Goal: Task Accomplishment & Management: Use online tool/utility

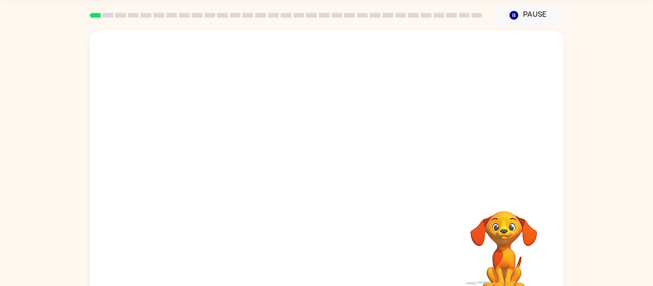
scroll to position [26, 0]
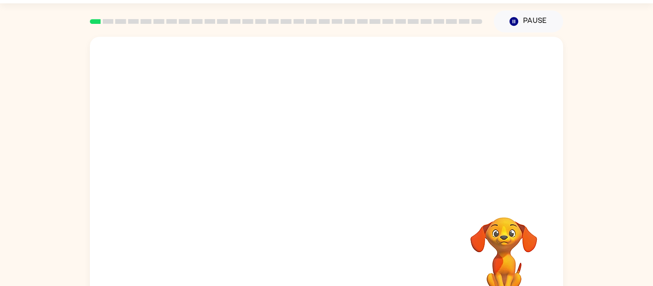
click at [300, 129] on video "Your browser must support playing .mp4 files to use Literably. Please try using…" at bounding box center [326, 117] width 473 height 161
click at [329, 196] on div at bounding box center [326, 173] width 473 height 273
click at [331, 192] on button "button" at bounding box center [326, 178] width 61 height 35
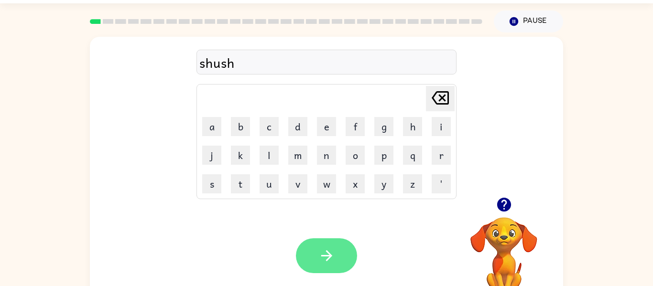
click at [329, 269] on button "button" at bounding box center [326, 255] width 61 height 35
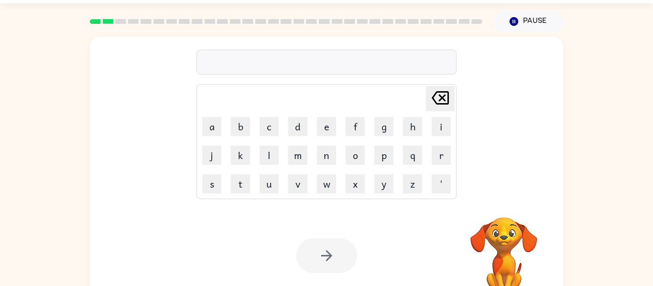
click at [299, 64] on div at bounding box center [326, 62] width 260 height 25
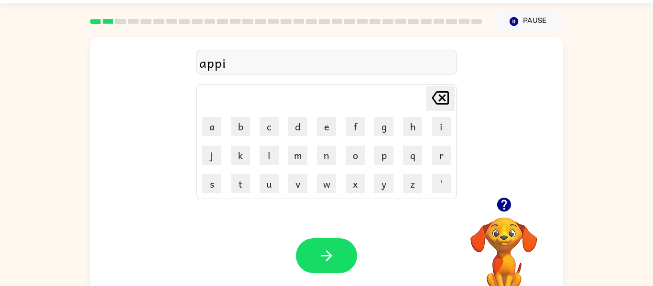
click at [499, 209] on icon "button" at bounding box center [503, 205] width 14 height 14
click at [241, 58] on div "appi" at bounding box center [326, 63] width 254 height 20
click at [253, 64] on div "appi" at bounding box center [326, 63] width 254 height 20
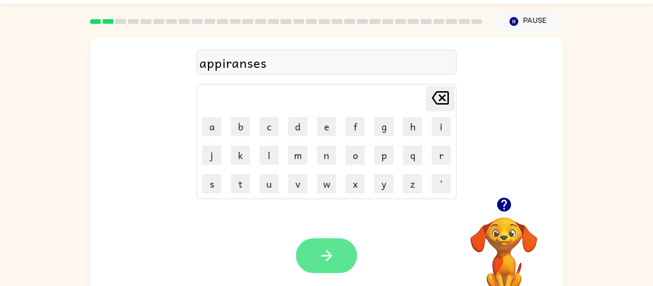
click at [323, 252] on icon "button" at bounding box center [326, 255] width 17 height 17
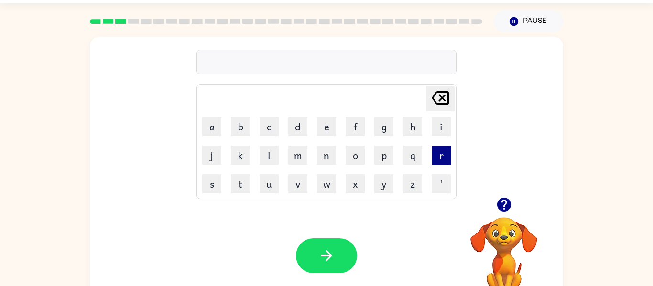
click at [433, 158] on button "r" at bounding box center [440, 155] width 19 height 19
click at [329, 126] on button "e" at bounding box center [326, 126] width 19 height 19
type button "e"
click at [218, 65] on div "rearty" at bounding box center [326, 63] width 254 height 20
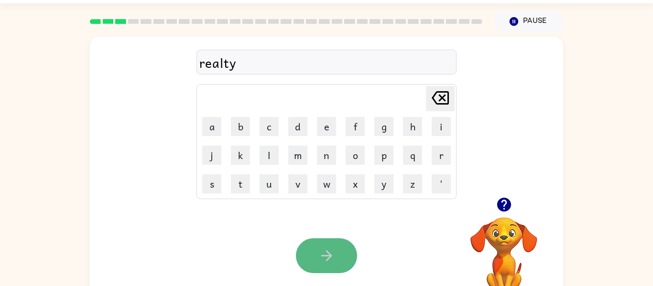
click at [324, 264] on button "button" at bounding box center [326, 255] width 61 height 35
click at [341, 261] on button "button" at bounding box center [326, 255] width 61 height 35
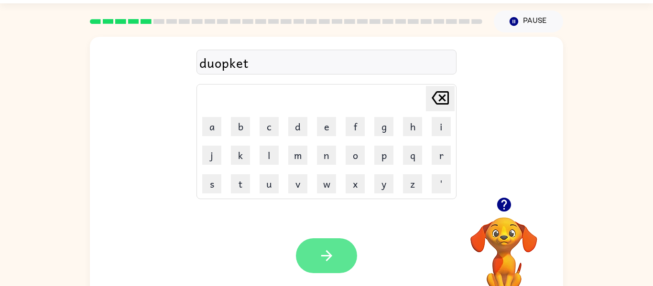
click at [325, 261] on icon "button" at bounding box center [326, 255] width 17 height 17
click at [325, 261] on div at bounding box center [326, 255] width 61 height 35
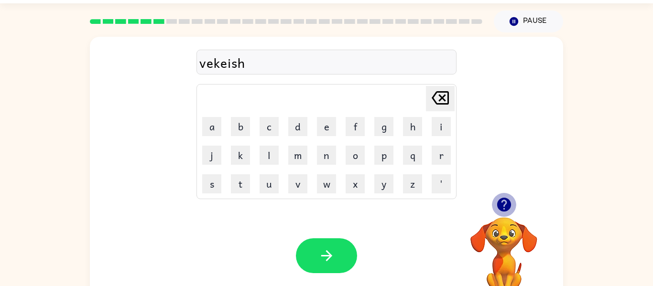
click at [505, 207] on icon "button" at bounding box center [503, 205] width 14 height 14
click at [278, 59] on div "vekeishon" at bounding box center [326, 63] width 254 height 20
click at [237, 63] on div "vekeison" at bounding box center [326, 63] width 254 height 20
click at [231, 67] on div "vekeishon" at bounding box center [326, 63] width 254 height 20
click at [212, 67] on div "vekeishon" at bounding box center [326, 63] width 254 height 20
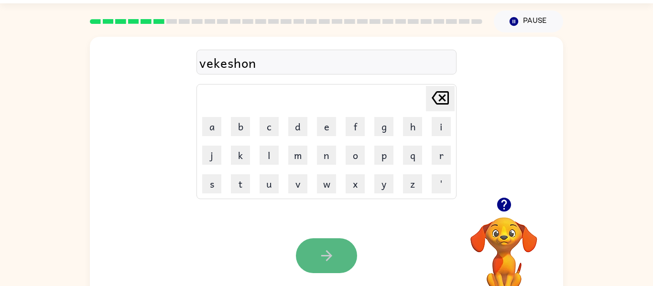
click at [333, 260] on icon "button" at bounding box center [326, 255] width 17 height 17
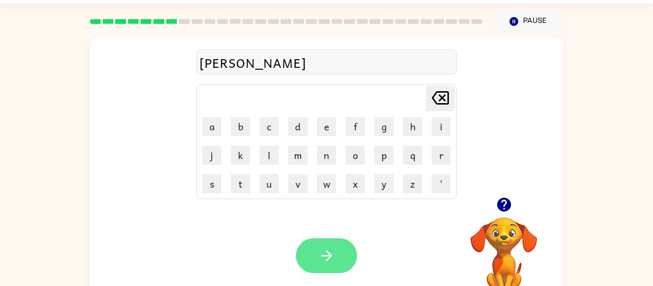
click at [317, 248] on button "button" at bounding box center [326, 255] width 61 height 35
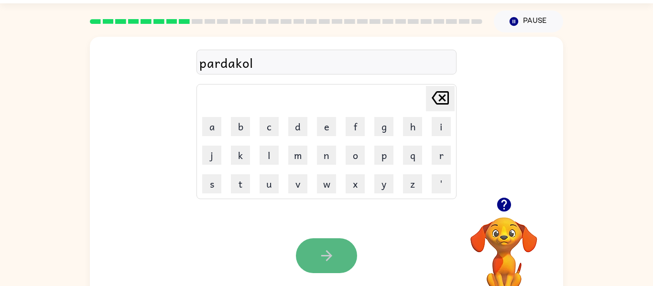
click at [353, 259] on button "button" at bounding box center [326, 255] width 61 height 35
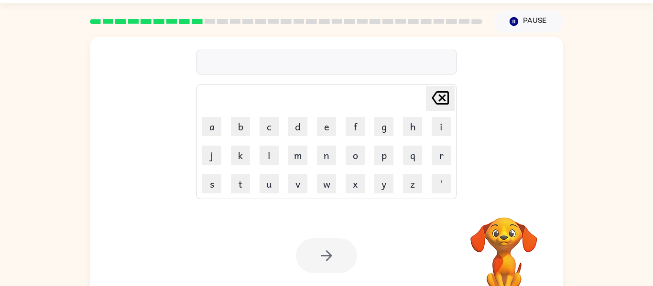
click at [296, 50] on div at bounding box center [326, 62] width 260 height 25
click at [297, 55] on div at bounding box center [326, 62] width 260 height 25
click at [291, 72] on div at bounding box center [326, 62] width 260 height 25
click at [291, 64] on div at bounding box center [326, 62] width 260 height 25
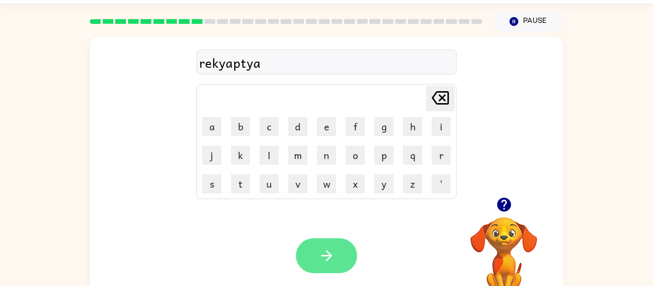
click at [318, 252] on icon "button" at bounding box center [326, 255] width 17 height 17
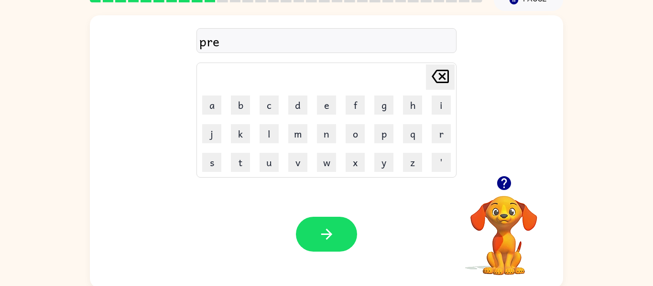
scroll to position [50, 0]
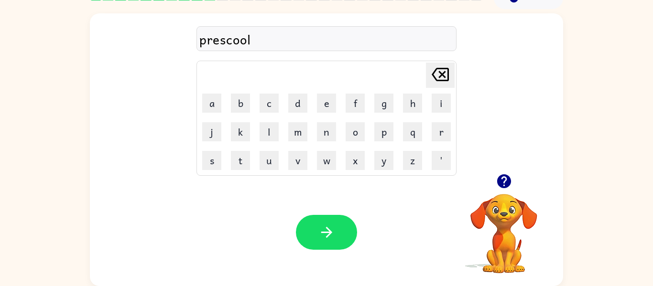
click at [238, 42] on div "prescool" at bounding box center [326, 39] width 254 height 20
click at [246, 41] on div "prescool" at bounding box center [326, 39] width 254 height 20
click at [344, 216] on button "button" at bounding box center [326, 232] width 61 height 35
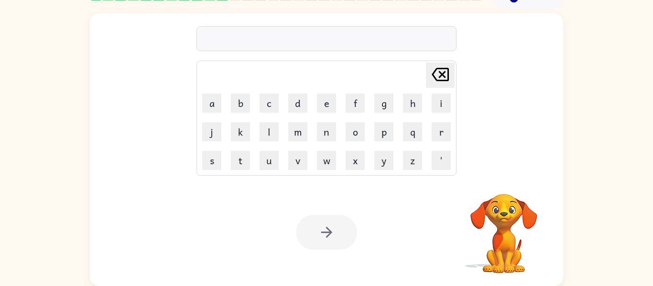
scroll to position [42, 0]
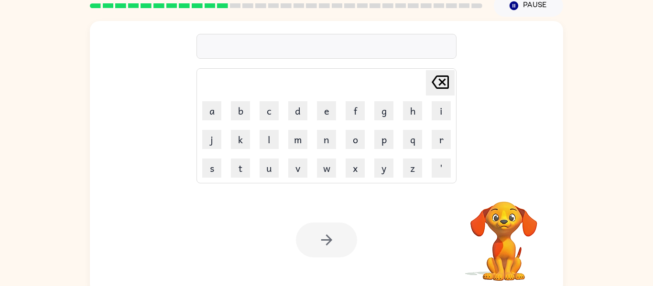
click at [268, 54] on div at bounding box center [326, 46] width 260 height 25
click at [269, 52] on div at bounding box center [326, 46] width 260 height 25
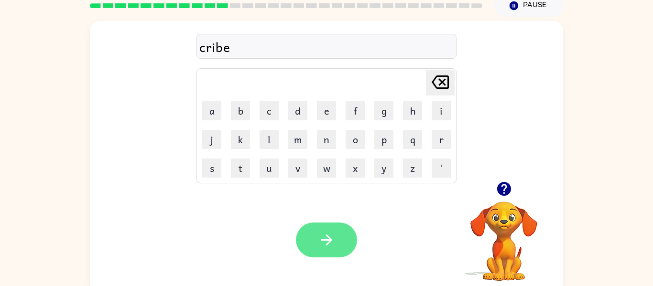
click at [314, 251] on button "button" at bounding box center [326, 240] width 61 height 35
click at [344, 229] on button "button" at bounding box center [326, 240] width 61 height 35
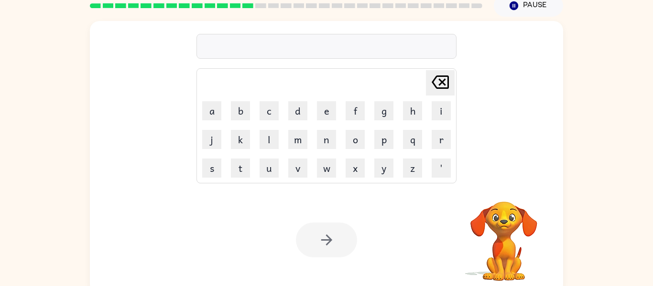
click at [254, 36] on div at bounding box center [326, 46] width 260 height 25
click at [256, 40] on div at bounding box center [326, 46] width 260 height 25
click at [256, 48] on div at bounding box center [326, 46] width 260 height 25
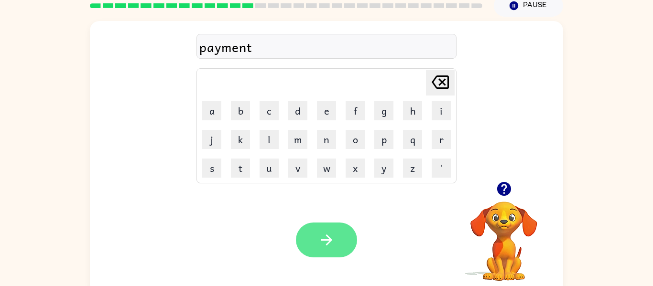
click at [350, 238] on button "button" at bounding box center [326, 240] width 61 height 35
click at [332, 244] on icon "button" at bounding box center [326, 240] width 17 height 17
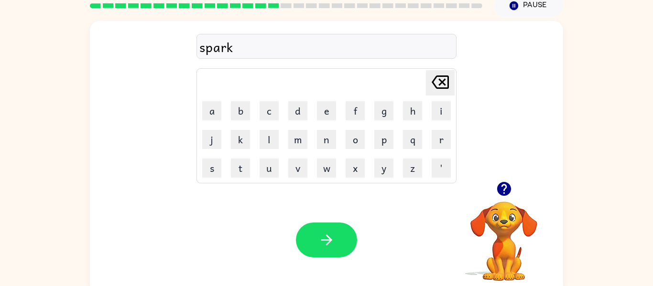
click at [317, 261] on div "Your browser must support playing .mp4 files to use Literably. Please try using…" at bounding box center [326, 239] width 473 height 107
click at [320, 249] on button "button" at bounding box center [326, 240] width 61 height 35
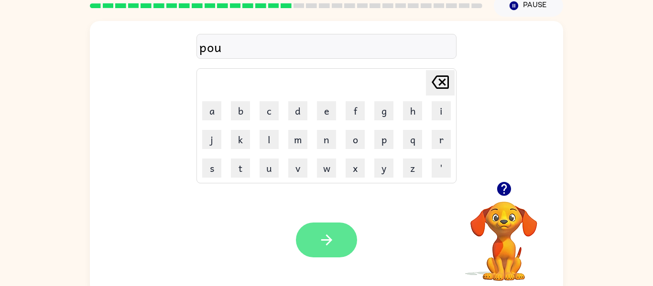
click at [342, 231] on button "button" at bounding box center [326, 240] width 61 height 35
click at [342, 226] on button "button" at bounding box center [326, 240] width 61 height 35
click at [325, 230] on button "button" at bounding box center [326, 240] width 61 height 35
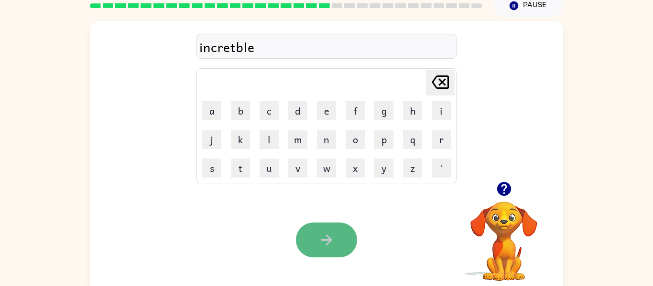
click at [346, 238] on button "button" at bounding box center [326, 240] width 61 height 35
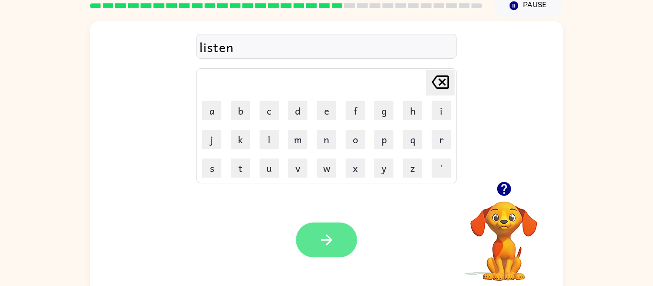
click at [352, 241] on button "button" at bounding box center [326, 240] width 61 height 35
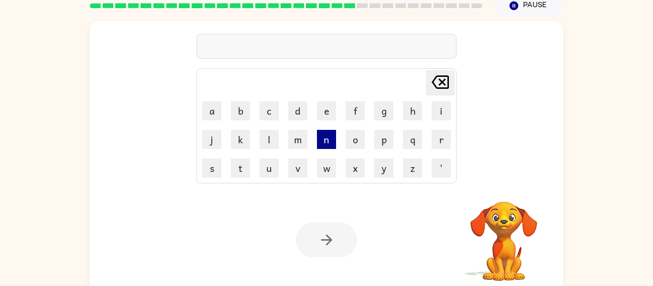
click at [321, 149] on button "n" at bounding box center [326, 139] width 19 height 19
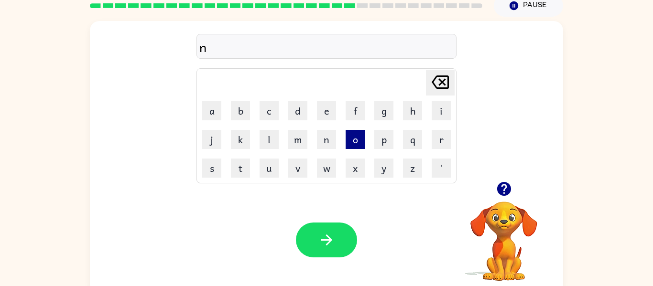
click at [361, 145] on button "o" at bounding box center [354, 139] width 19 height 19
click at [295, 144] on button "m" at bounding box center [297, 139] width 19 height 19
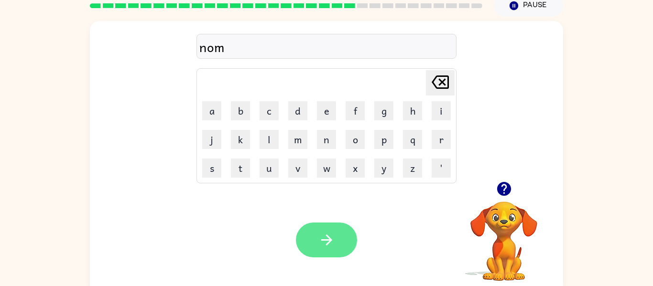
type button "m"
click at [349, 247] on button "button" at bounding box center [326, 240] width 61 height 35
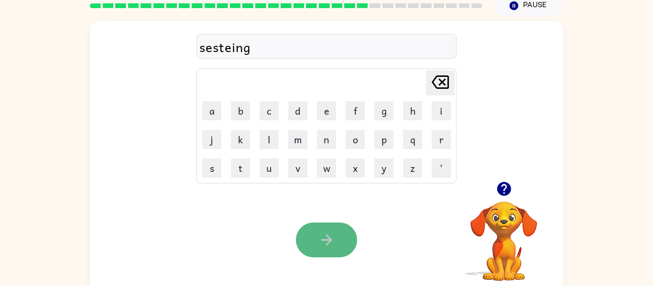
click at [307, 240] on button "button" at bounding box center [326, 240] width 61 height 35
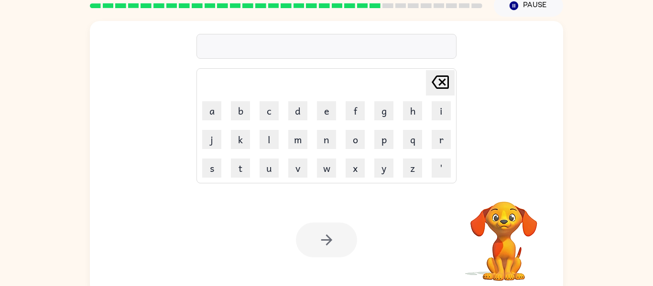
click at [307, 240] on div at bounding box center [326, 240] width 61 height 35
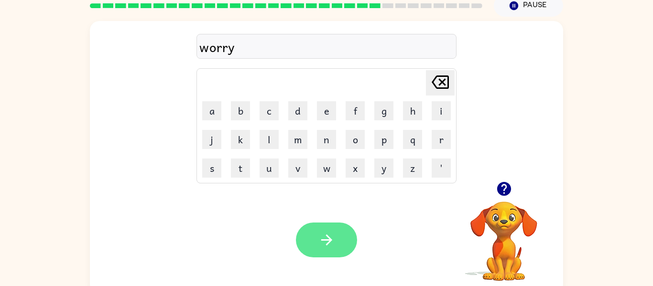
click at [314, 247] on button "button" at bounding box center [326, 240] width 61 height 35
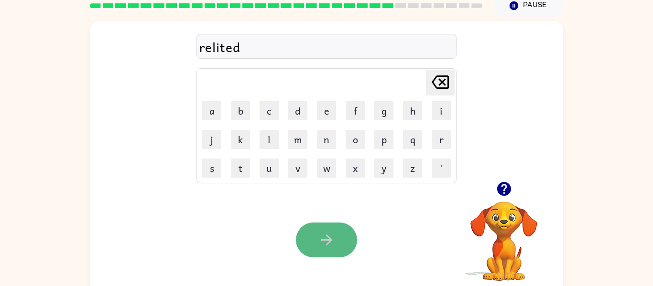
click at [338, 228] on button "button" at bounding box center [326, 240] width 61 height 35
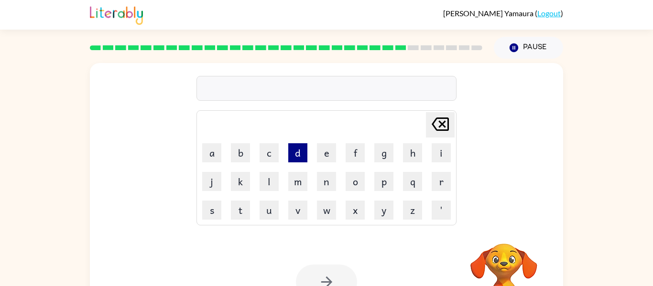
scroll to position [21, 0]
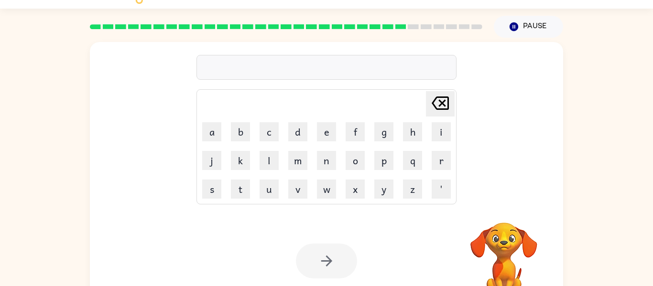
click at [280, 63] on div at bounding box center [326, 67] width 260 height 25
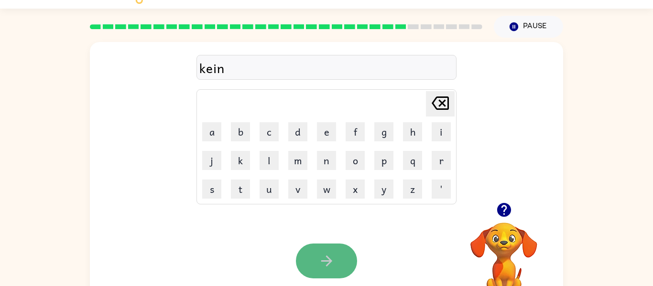
click at [353, 258] on button "button" at bounding box center [326, 261] width 61 height 35
click at [331, 249] on button "button" at bounding box center [326, 261] width 61 height 35
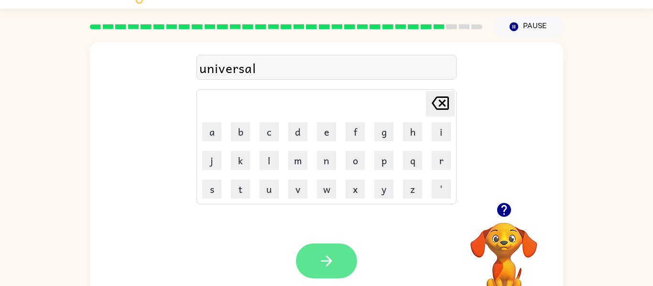
click at [332, 254] on icon "button" at bounding box center [326, 261] width 17 height 17
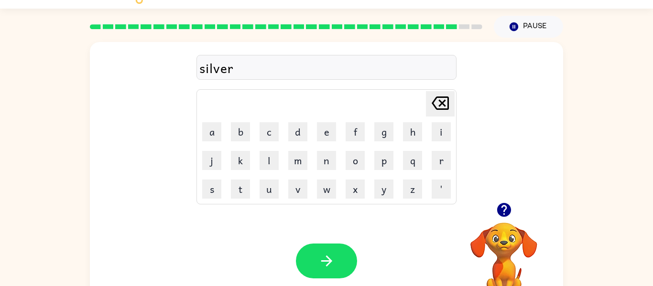
scroll to position [50, 0]
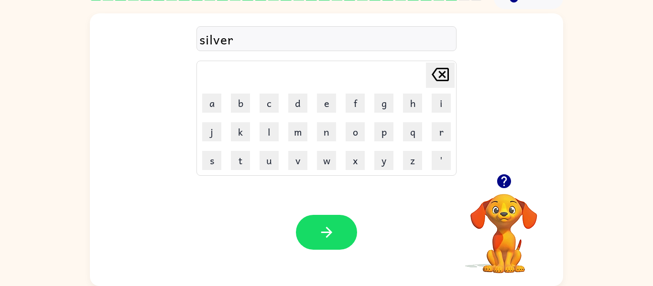
click at [467, 172] on div at bounding box center [504, 181] width 96 height 24
click at [511, 184] on icon "button" at bounding box center [503, 181] width 17 height 17
click at [290, 225] on div "Your browser must support playing .mp4 files to use Literably. Please try using…" at bounding box center [326, 232] width 473 height 107
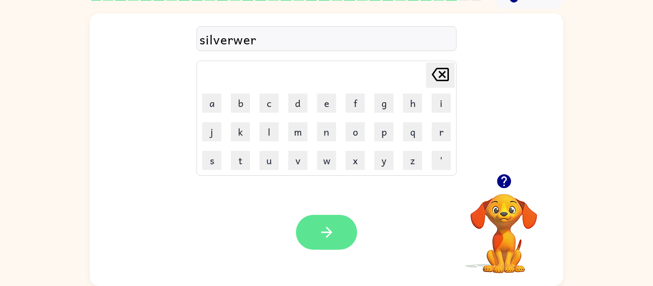
click at [328, 239] on icon "button" at bounding box center [326, 232] width 17 height 17
click at [340, 241] on button "button" at bounding box center [326, 232] width 61 height 35
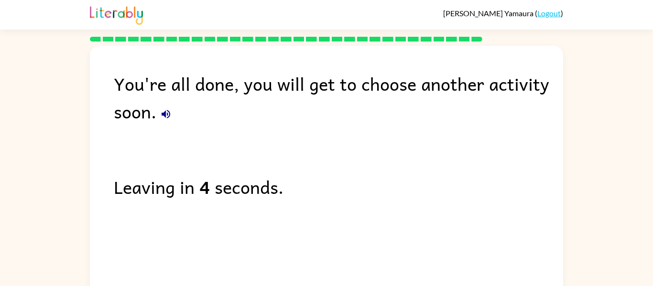
scroll to position [32, 0]
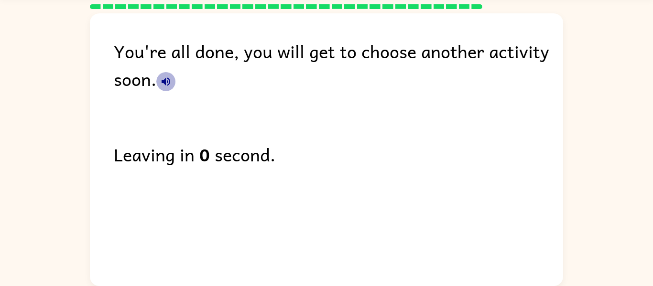
click at [164, 78] on icon "button" at bounding box center [165, 81] width 11 height 11
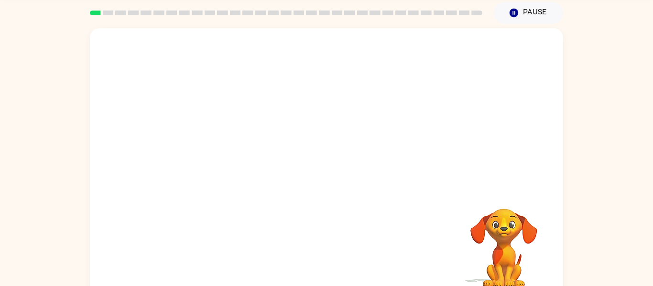
scroll to position [35, 0]
click at [591, 173] on div "Your browser must support playing .mp4 files to use Literably. Please try using…" at bounding box center [326, 161] width 653 height 277
click at [311, 160] on div at bounding box center [326, 168] width 61 height 35
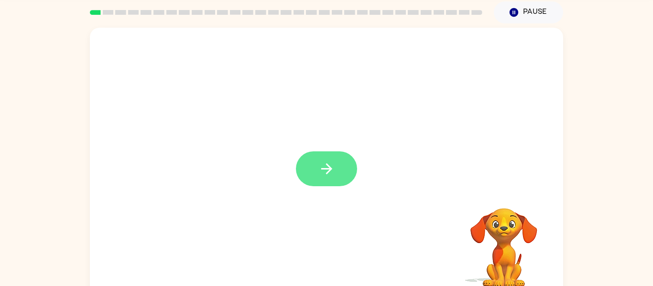
click at [315, 161] on button "button" at bounding box center [326, 168] width 61 height 35
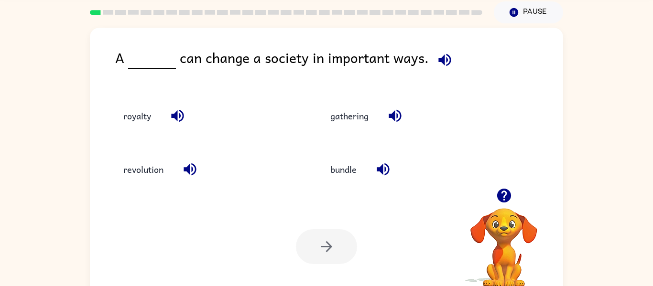
click at [445, 64] on icon "button" at bounding box center [444, 60] width 17 height 17
click at [444, 64] on icon "button" at bounding box center [444, 60] width 17 height 17
click at [156, 169] on button "revolution" at bounding box center [143, 170] width 59 height 26
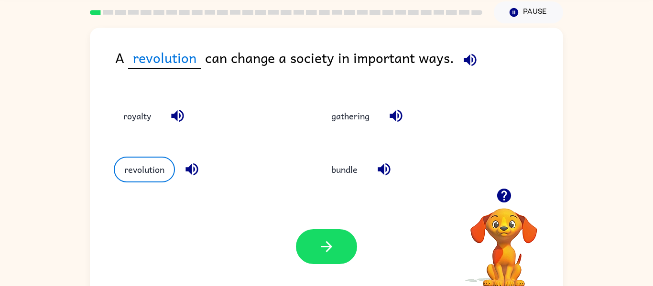
click at [470, 64] on icon "button" at bounding box center [469, 60] width 12 height 12
click at [345, 263] on div at bounding box center [326, 246] width 61 height 35
click at [343, 259] on button "button" at bounding box center [326, 246] width 61 height 35
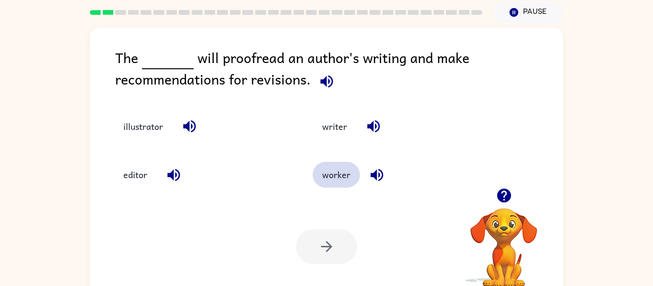
click at [347, 171] on button "worker" at bounding box center [335, 175] width 47 height 26
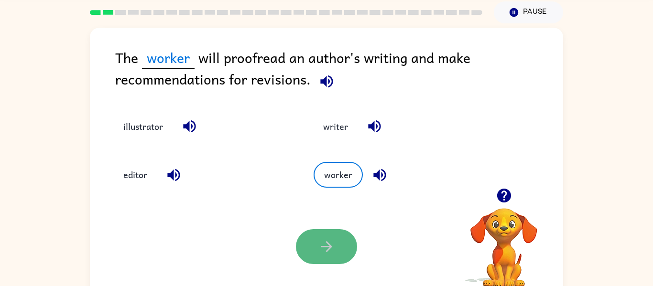
click at [332, 239] on icon "button" at bounding box center [326, 246] width 17 height 17
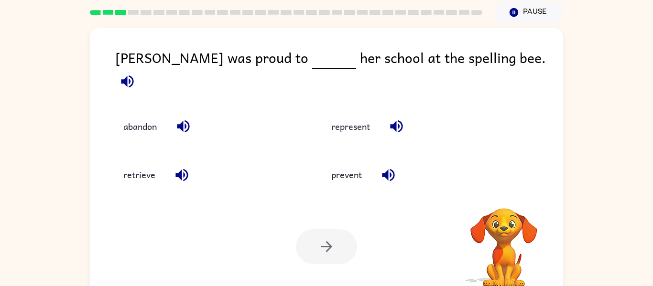
click at [133, 75] on icon "button" at bounding box center [127, 81] width 12 height 12
click at [403, 118] on icon "button" at bounding box center [396, 126] width 17 height 17
click at [360, 118] on button "represent" at bounding box center [350, 127] width 58 height 26
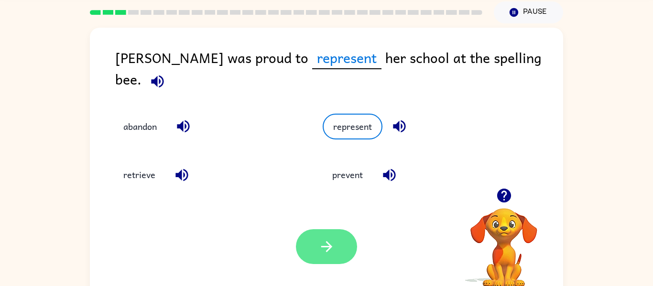
click at [335, 246] on button "button" at bounding box center [326, 246] width 61 height 35
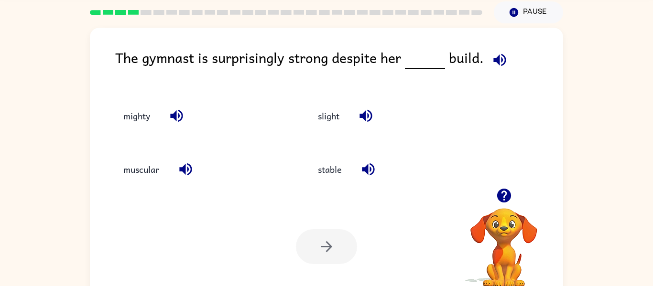
click at [500, 56] on icon "button" at bounding box center [499, 60] width 12 height 12
click at [144, 113] on button "mighty" at bounding box center [137, 116] width 46 height 26
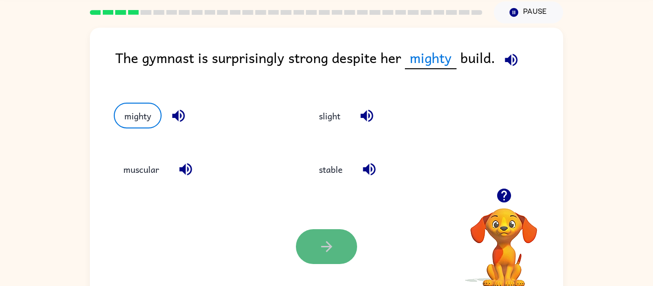
click at [330, 243] on icon "button" at bounding box center [326, 246] width 17 height 17
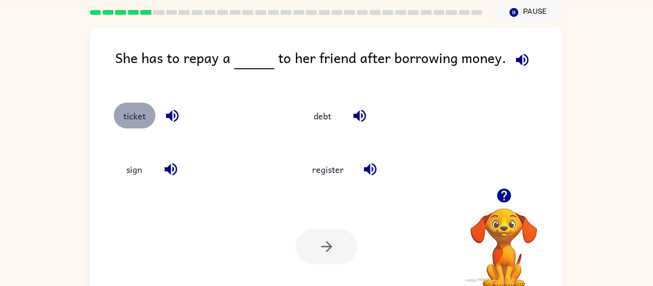
click at [132, 117] on button "ticket" at bounding box center [135, 116] width 42 height 26
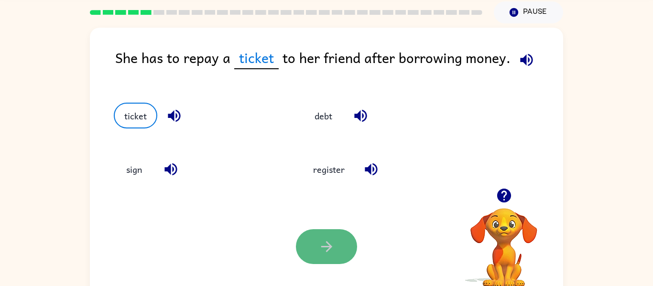
click at [313, 244] on button "button" at bounding box center [326, 246] width 61 height 35
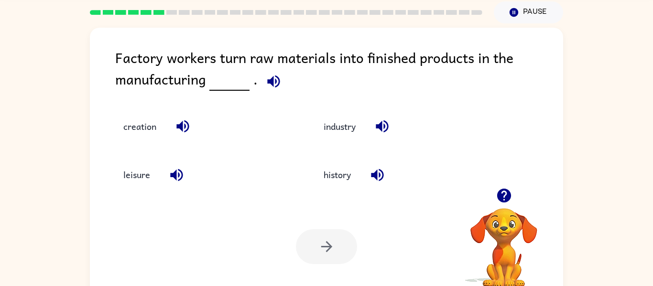
click at [277, 82] on icon "button" at bounding box center [273, 81] width 12 height 12
click at [344, 176] on button "history" at bounding box center [337, 175] width 46 height 26
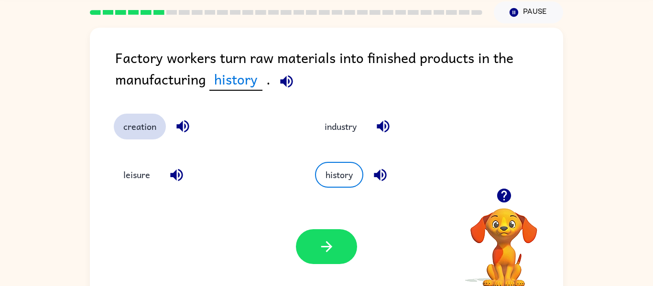
click at [161, 125] on button "creation" at bounding box center [140, 127] width 52 height 26
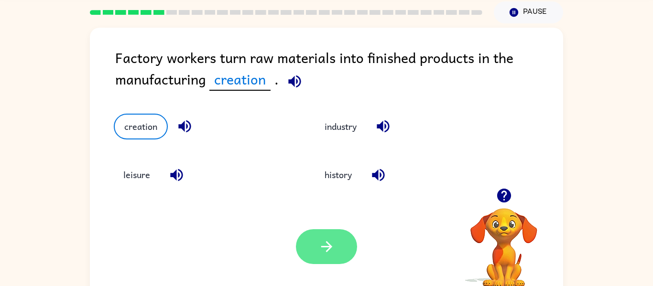
click at [338, 239] on button "button" at bounding box center [326, 246] width 61 height 35
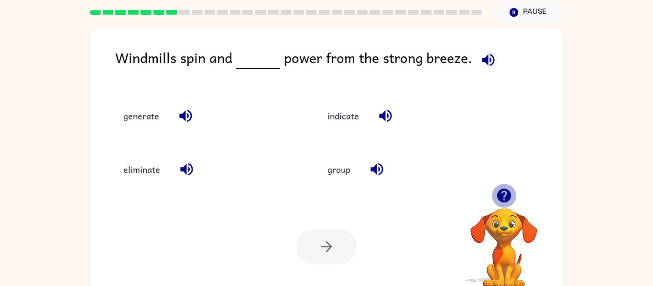
click at [508, 197] on icon "button" at bounding box center [503, 196] width 14 height 14
click at [488, 56] on icon "button" at bounding box center [488, 60] width 12 height 12
click at [118, 113] on button "generate" at bounding box center [141, 116] width 55 height 26
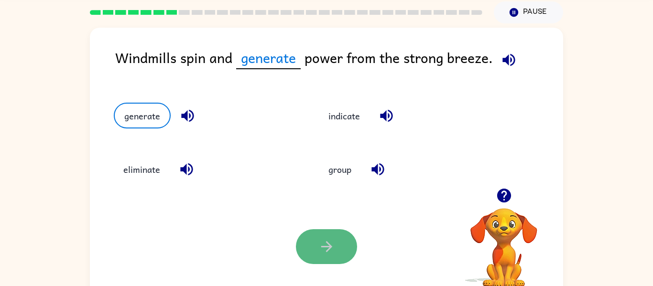
click at [324, 250] on icon "button" at bounding box center [326, 246] width 17 height 17
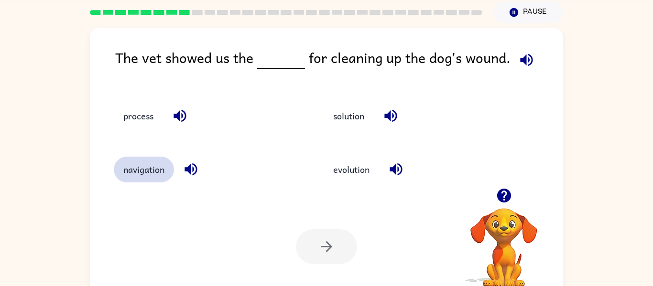
click at [150, 182] on button "navigation" at bounding box center [144, 170] width 60 height 26
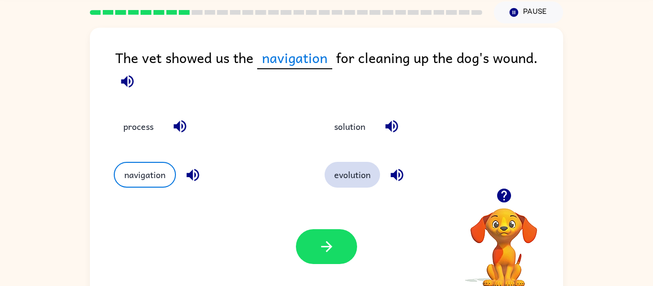
click at [345, 184] on button "evolution" at bounding box center [351, 175] width 55 height 26
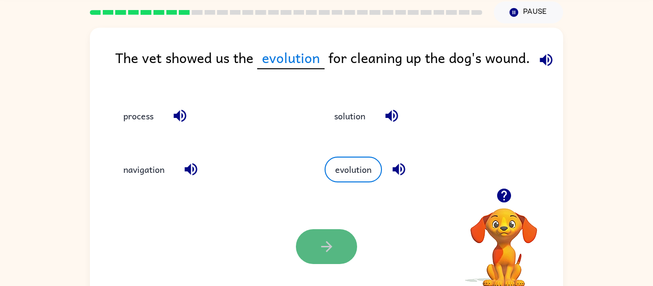
click at [334, 233] on button "button" at bounding box center [326, 246] width 61 height 35
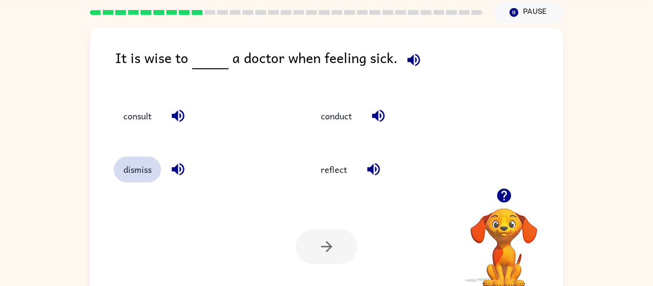
click at [146, 174] on button "dismiss" at bounding box center [137, 170] width 47 height 26
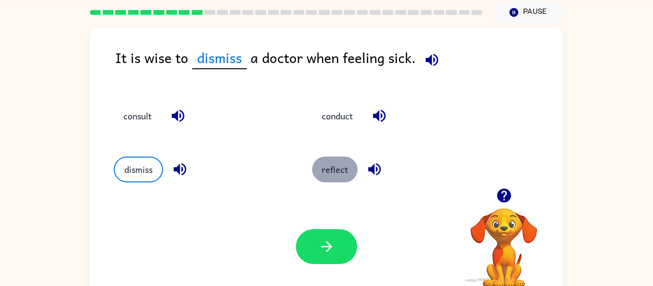
click at [328, 171] on button "reflect" at bounding box center [334, 170] width 45 height 26
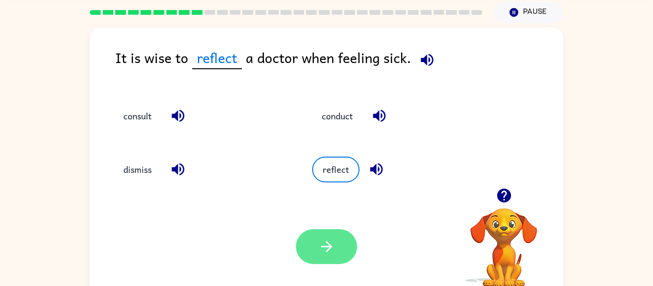
click at [326, 238] on icon "button" at bounding box center [326, 246] width 17 height 17
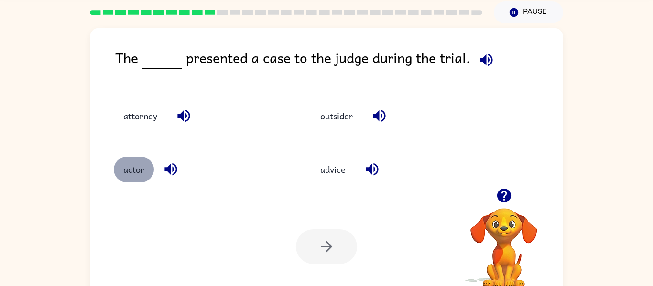
click at [150, 175] on button "actor" at bounding box center [134, 170] width 40 height 26
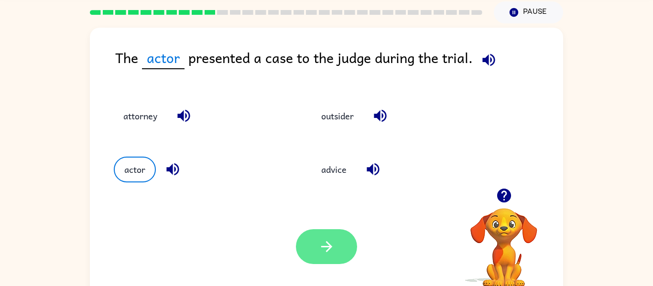
click at [316, 247] on button "button" at bounding box center [326, 246] width 61 height 35
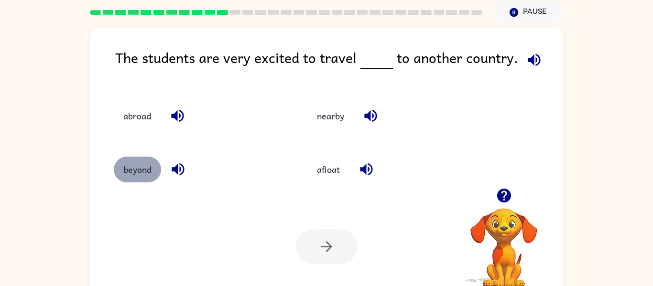
click at [141, 177] on button "beyond" at bounding box center [137, 170] width 47 height 26
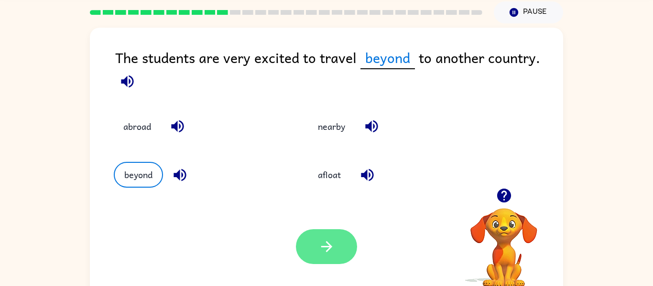
click at [325, 242] on icon "button" at bounding box center [326, 246] width 17 height 17
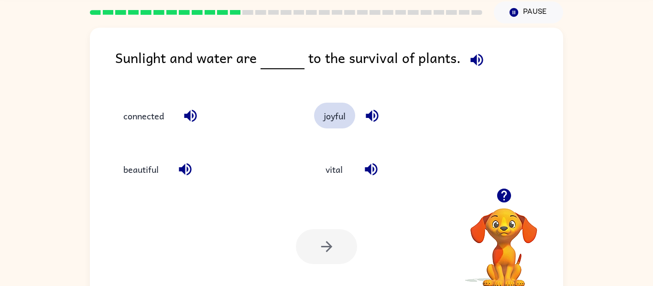
click at [332, 125] on button "joyful" at bounding box center [334, 116] width 41 height 26
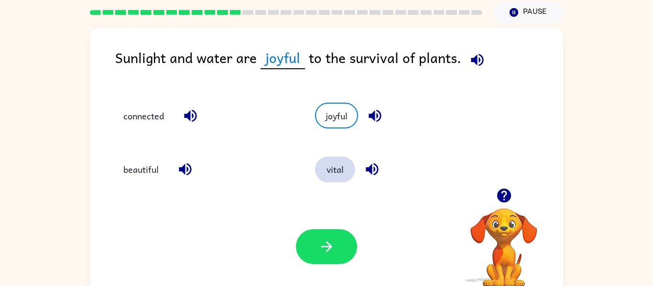
click at [343, 175] on button "vital" at bounding box center [335, 170] width 40 height 26
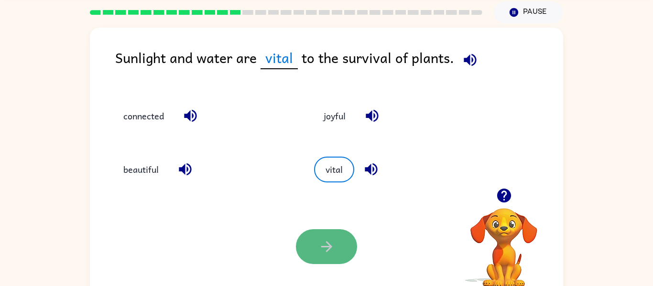
click at [332, 251] on icon "button" at bounding box center [326, 246] width 17 height 17
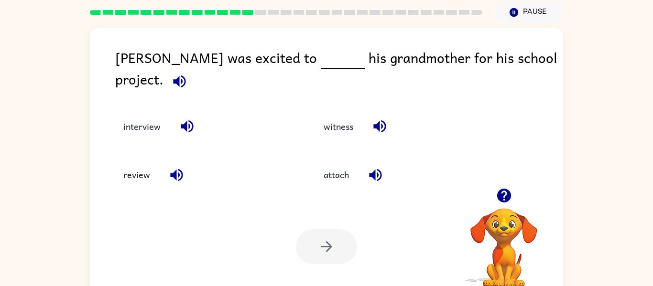
click at [188, 73] on icon "button" at bounding box center [179, 81] width 17 height 17
click at [144, 173] on button "review" at bounding box center [137, 175] width 46 height 26
